Goal: Transaction & Acquisition: Purchase product/service

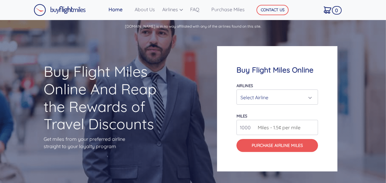
click at [252, 90] on div "Select Airline" at bounding box center [277, 97] width 81 height 15
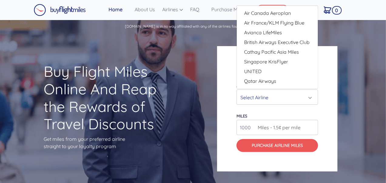
scroll to position [8, 0]
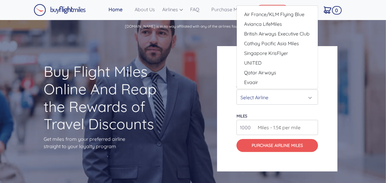
click at [226, 99] on div "Buy Flight Miles Online Airlines Air Canada Aeroplan Air France/KLM Flying Blue…" at bounding box center [277, 108] width 120 height 125
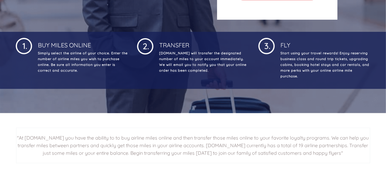
scroll to position [61, 0]
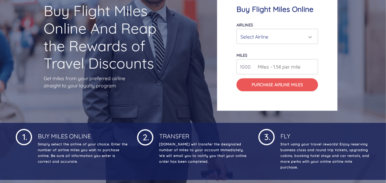
click at [274, 66] on span "Miles - 1.5¢ per mile" at bounding box center [278, 66] width 46 height 7
click at [273, 41] on div "Select Airline" at bounding box center [275, 37] width 70 height 12
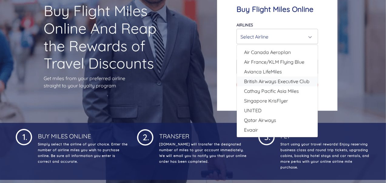
click at [271, 79] on span "British Airways Executive Club" at bounding box center [276, 81] width 65 height 7
select select "British Airways Executive Club"
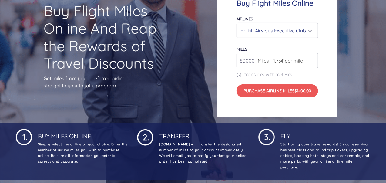
click at [296, 63] on span "Miles - 1.75¢ per mile" at bounding box center [279, 60] width 48 height 7
click at [249, 62] on input "80000" at bounding box center [277, 60] width 82 height 15
click at [314, 58] on input "81000" at bounding box center [277, 60] width 82 height 15
click at [312, 58] on input "82000" at bounding box center [277, 60] width 82 height 15
click at [312, 58] on input "83000" at bounding box center [277, 60] width 82 height 15
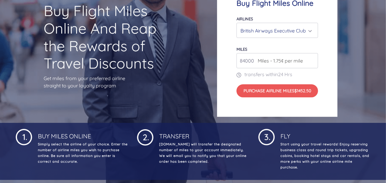
click at [312, 58] on input "84000" at bounding box center [277, 60] width 82 height 15
click at [312, 59] on input "106000" at bounding box center [277, 60] width 82 height 15
click at [246, 61] on input "106000" at bounding box center [277, 60] width 82 height 15
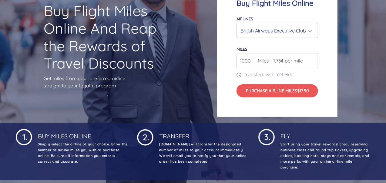
type input "1000"
